Goal: Navigation & Orientation: Find specific page/section

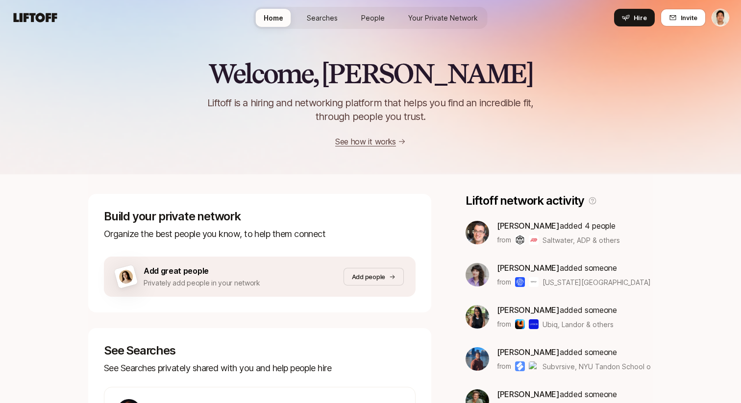
click at [425, 13] on span "Your Private Network" at bounding box center [443, 18] width 70 height 10
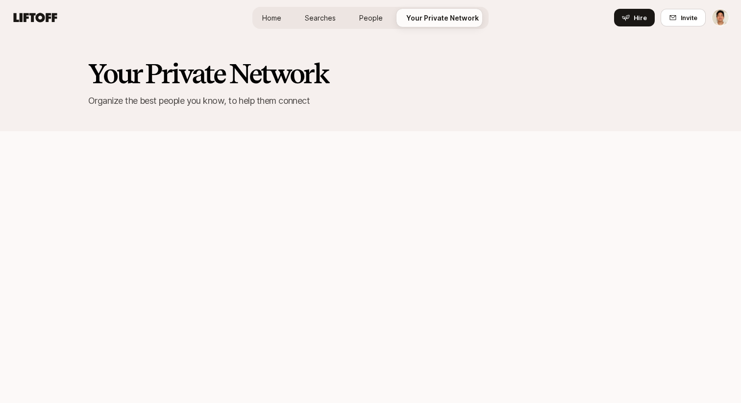
click at [379, 15] on span "People" at bounding box center [371, 18] width 24 height 10
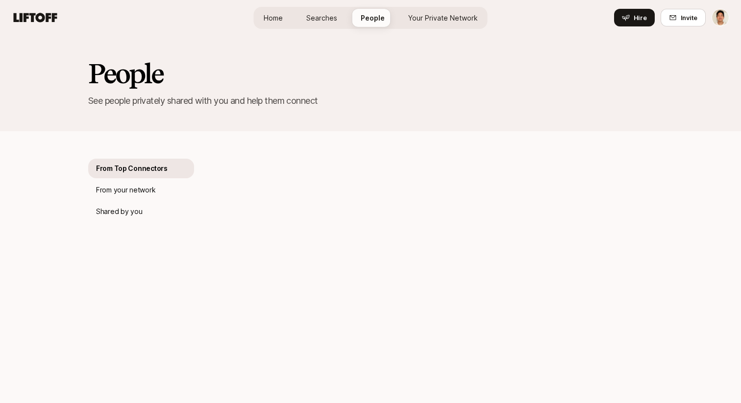
click at [341, 15] on link "Searches" at bounding box center [321, 18] width 47 height 18
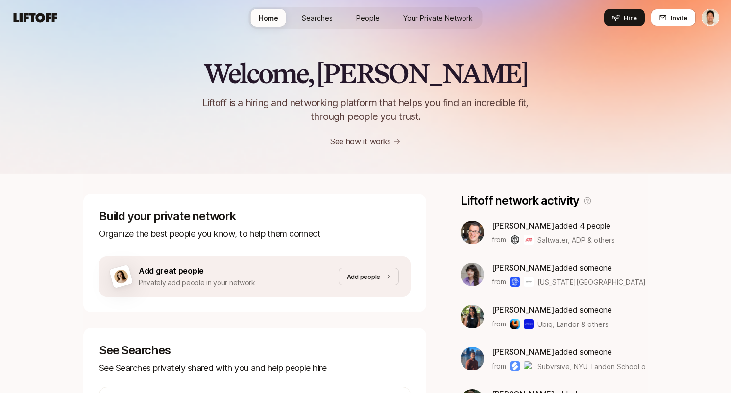
click at [317, 16] on span "Searches" at bounding box center [317, 18] width 31 height 10
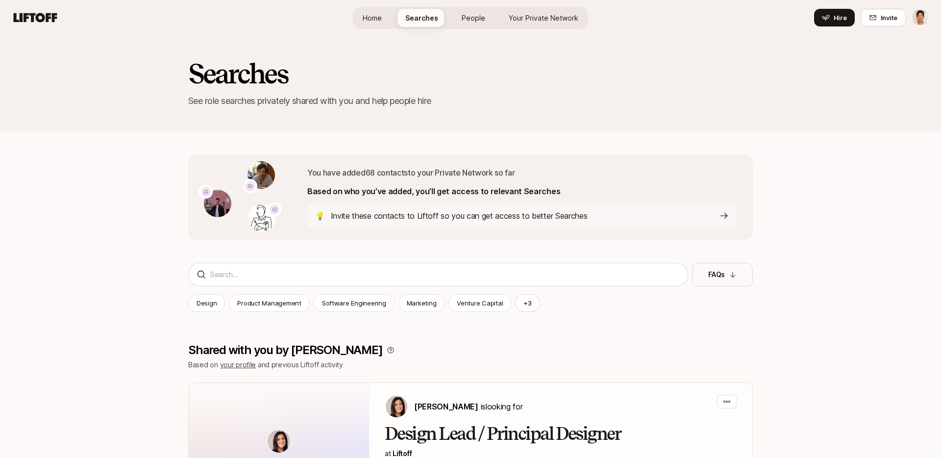
click at [533, 26] on link "Your Private Network" at bounding box center [543, 18] width 85 height 18
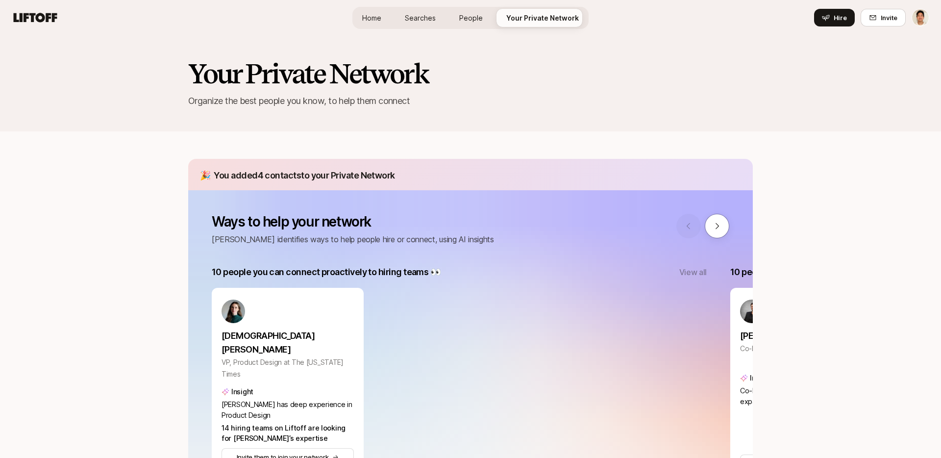
click at [433, 24] on link "Searches" at bounding box center [420, 18] width 47 height 18
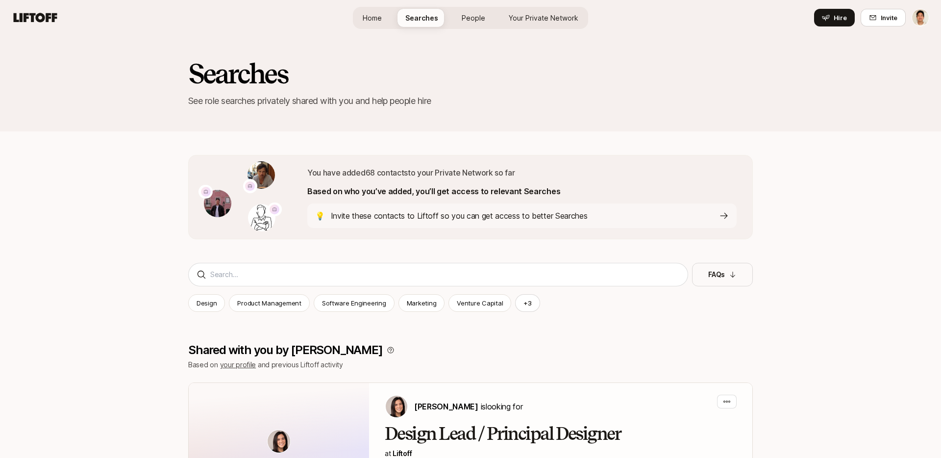
click at [534, 15] on span "Your Private Network" at bounding box center [544, 18] width 70 height 10
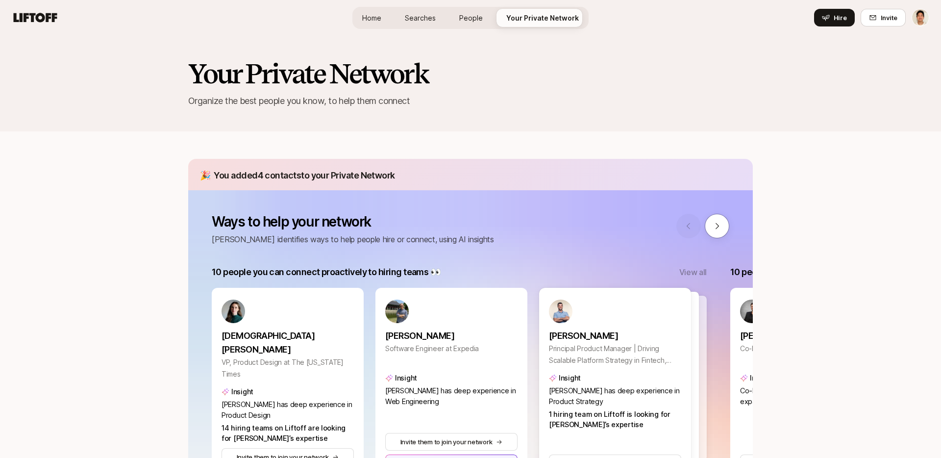
click at [435, 22] on span "Searches" at bounding box center [420, 18] width 31 height 10
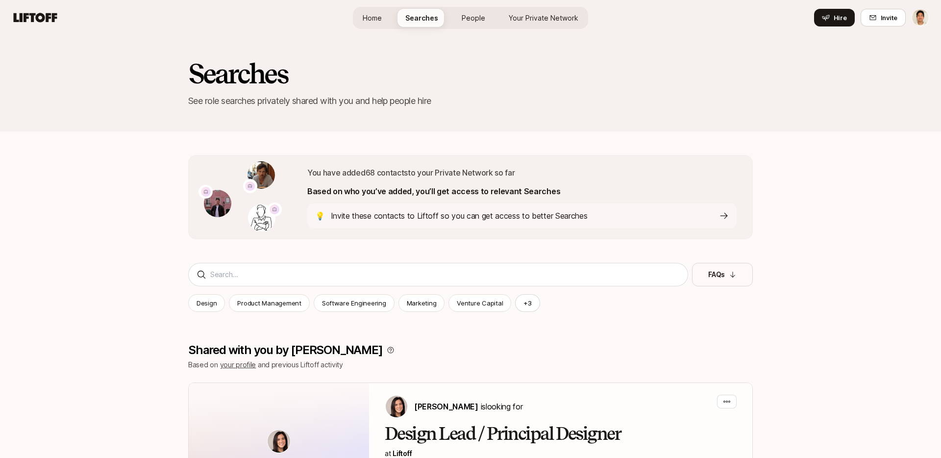
click at [527, 25] on link "Your Private Network" at bounding box center [543, 18] width 85 height 18
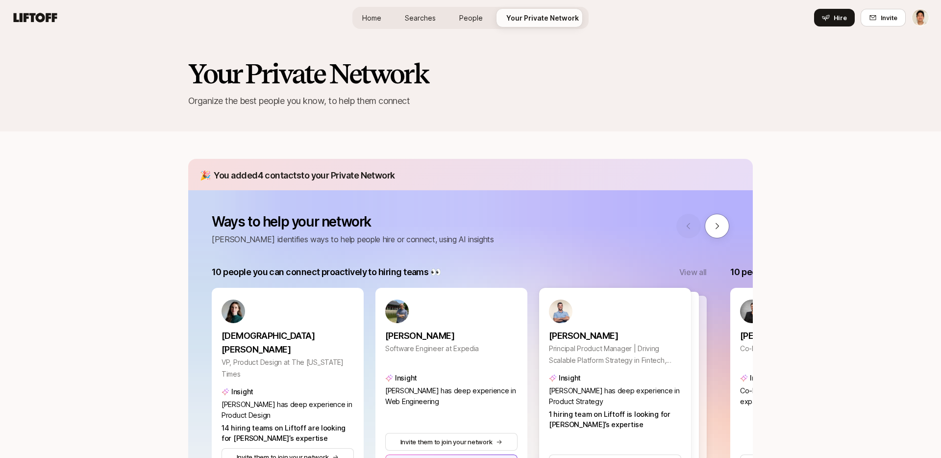
click at [420, 16] on span "Searches" at bounding box center [420, 18] width 31 height 10
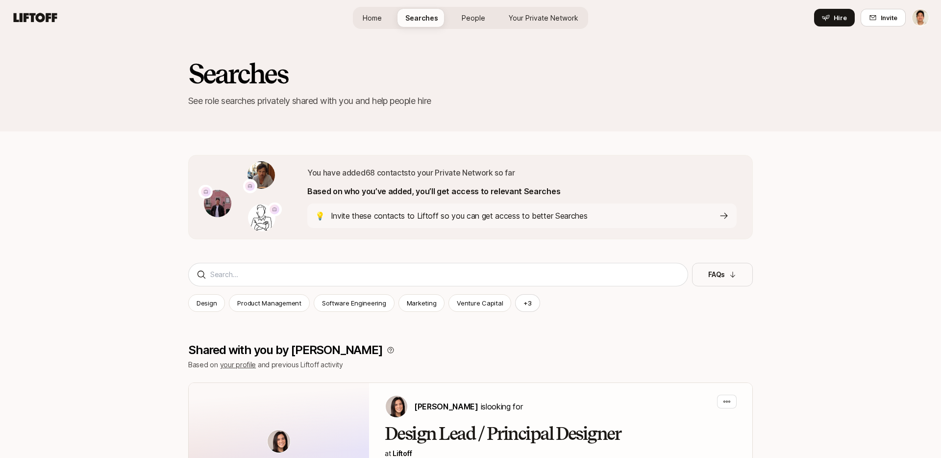
click at [525, 23] on span "Your Private Network" at bounding box center [544, 18] width 70 height 10
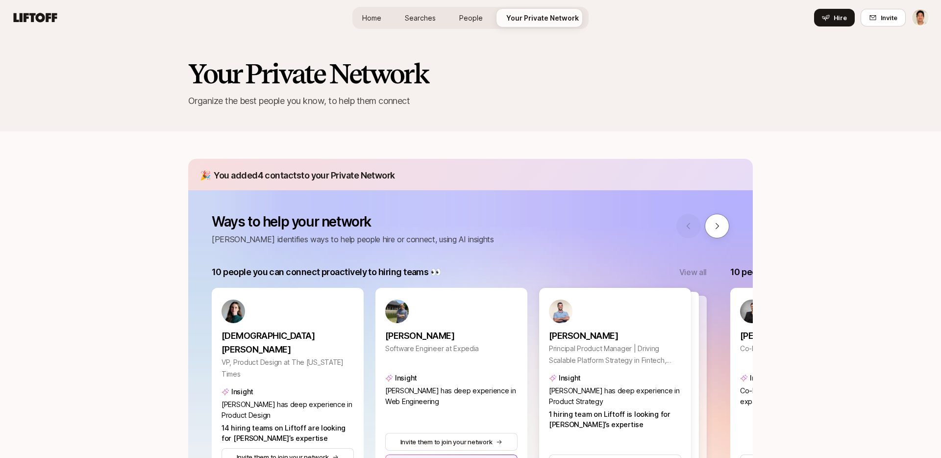
click at [428, 16] on span "Searches" at bounding box center [420, 18] width 31 height 10
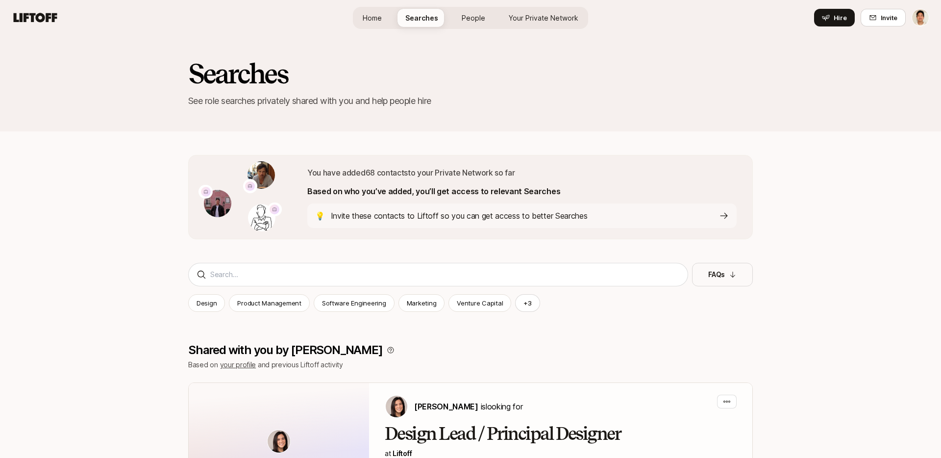
click at [599, 54] on div "Searches See role searches privately shared with you and help people hire" at bounding box center [470, 83] width 941 height 96
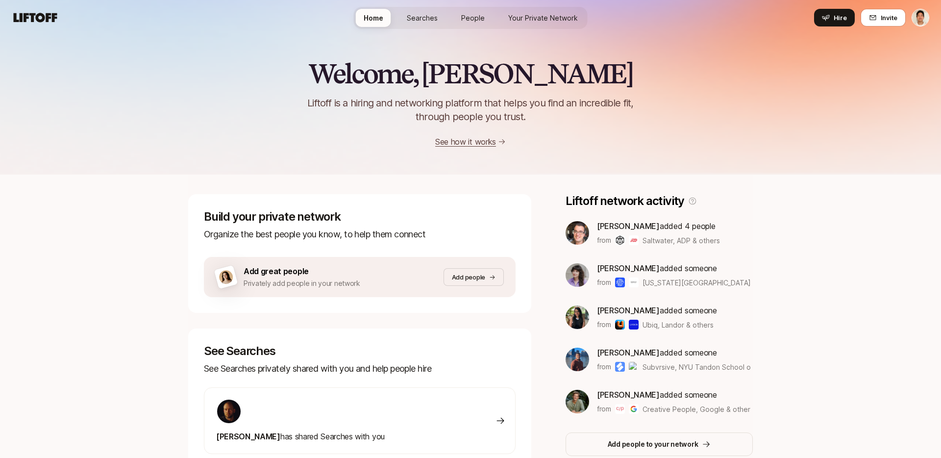
click at [422, 27] on div "Home Searches People Your Private Network Hire" at bounding box center [471, 18] width 234 height 22
click at [414, 18] on span "Searches" at bounding box center [422, 18] width 31 height 10
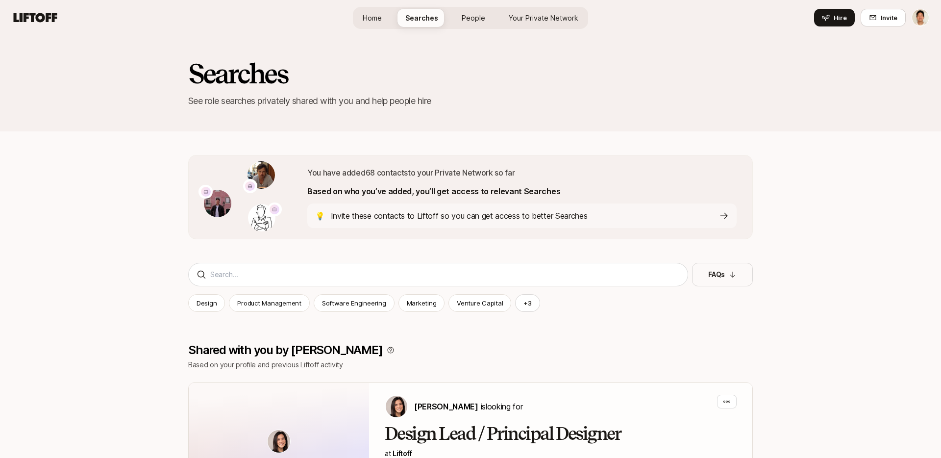
click at [549, 20] on span "Your Private Network" at bounding box center [544, 18] width 70 height 10
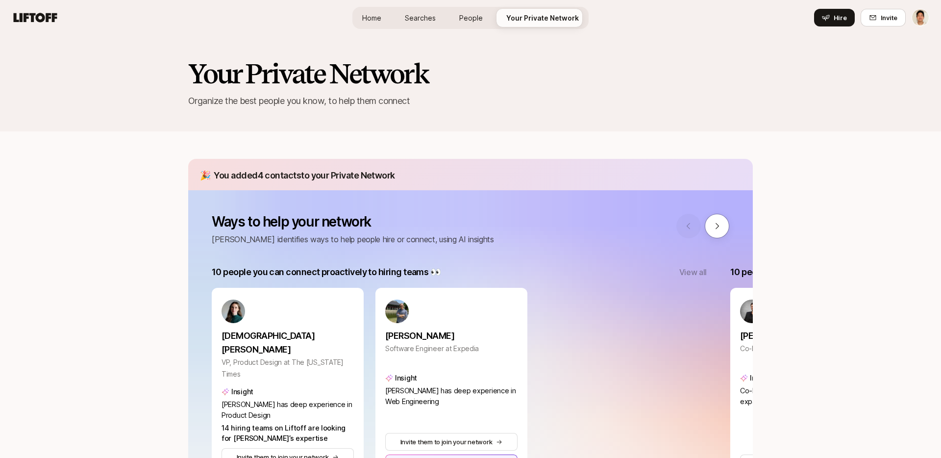
click at [437, 17] on link "Searches" at bounding box center [420, 18] width 47 height 18
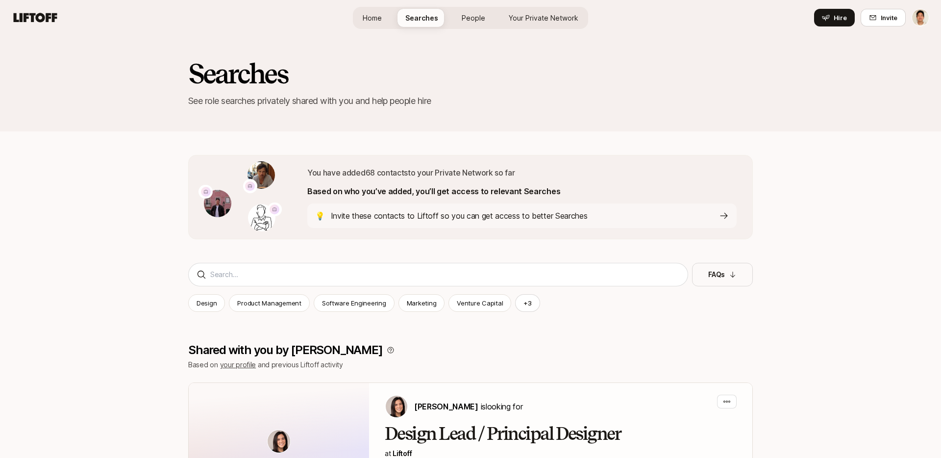
click at [370, 18] on span "Home" at bounding box center [372, 18] width 19 height 10
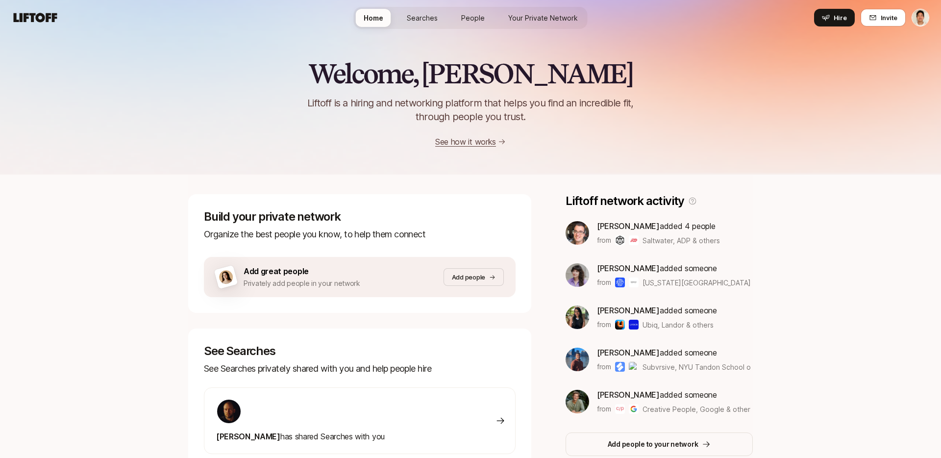
click at [181, 80] on div "Welcome, Jeremy 👋 Liftoff is a hiring and networking platform that helps you fi…" at bounding box center [470, 103] width 941 height 89
